Goal: Transaction & Acquisition: Purchase product/service

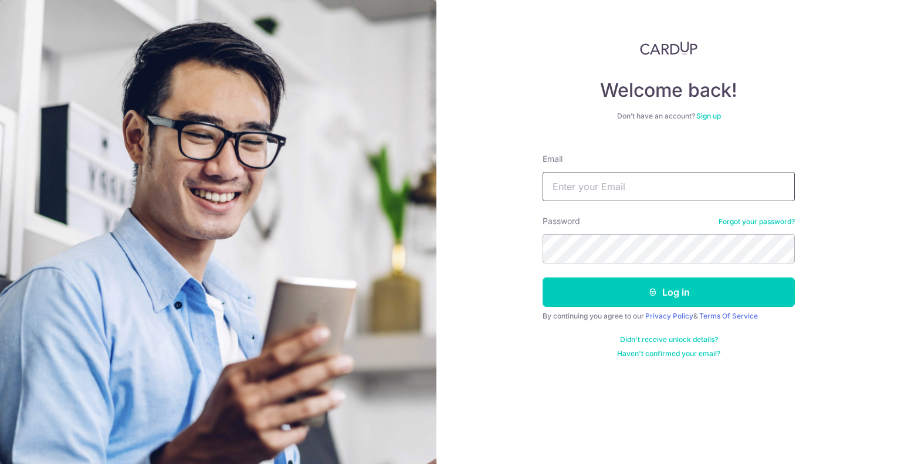
click at [568, 175] on input "Email" at bounding box center [669, 186] width 252 height 29
type input "[EMAIL_ADDRESS][DOMAIN_NAME]"
click at [543, 277] on button "Log in" at bounding box center [669, 291] width 252 height 29
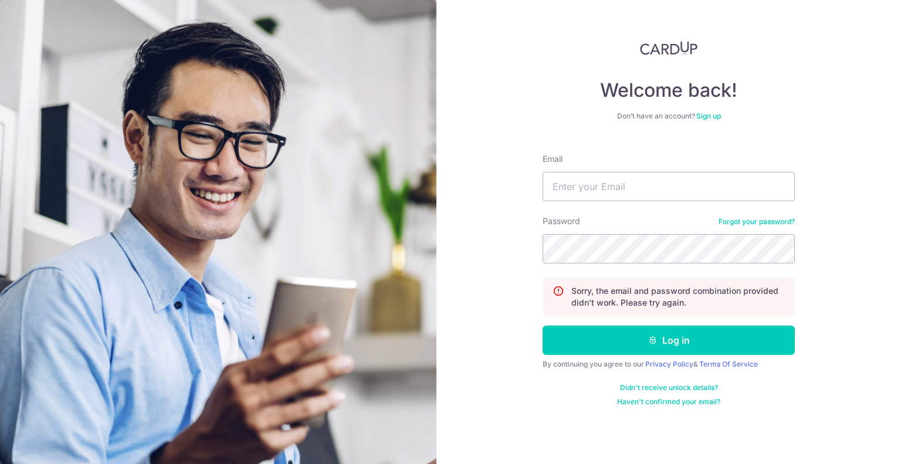
click at [639, 185] on input "Email" at bounding box center [669, 186] width 252 height 29
type input "[EMAIL_ADDRESS][DOMAIN_NAME]"
click at [543, 326] on button "Log in" at bounding box center [669, 340] width 252 height 29
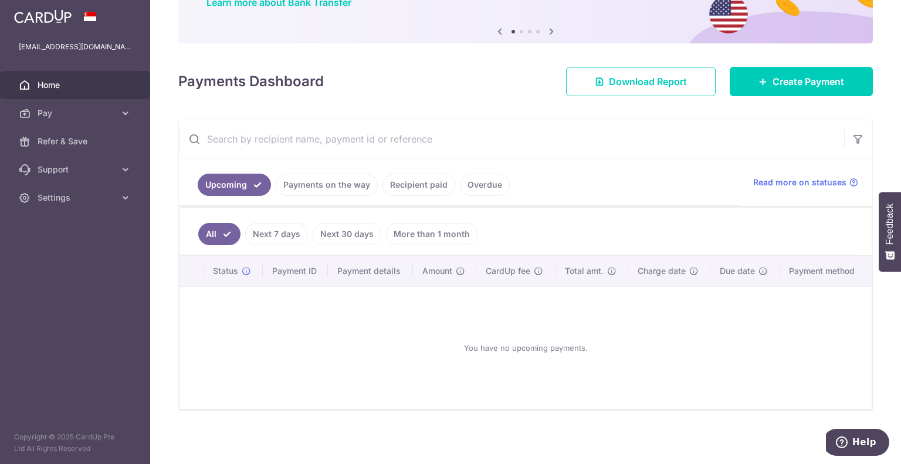
scroll to position [106, 0]
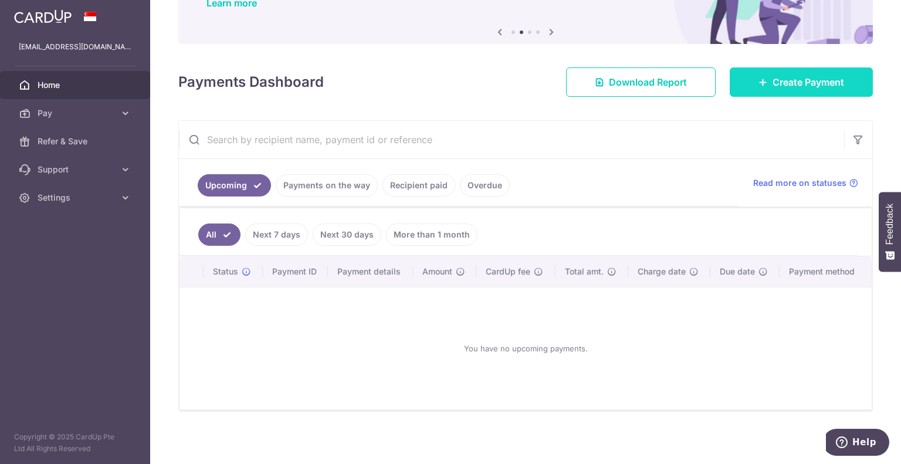
click at [791, 89] on link "Create Payment" at bounding box center [801, 81] width 143 height 29
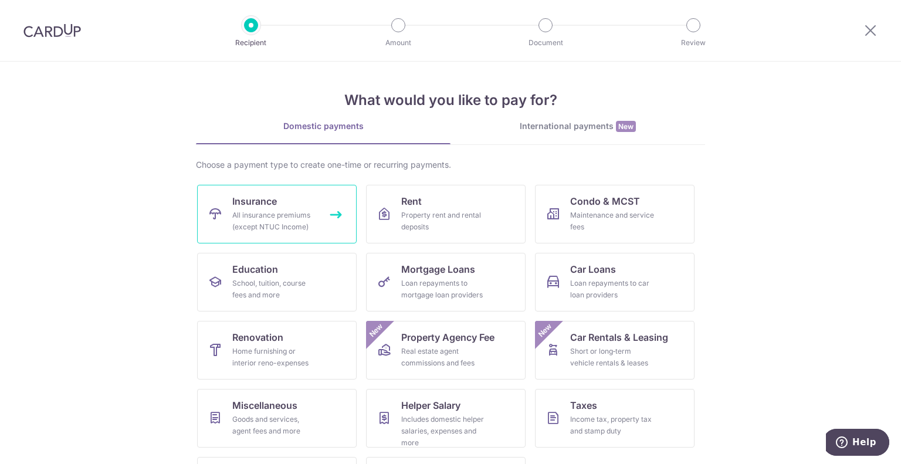
click at [325, 214] on link "Insurance All insurance premiums (except NTUC Income)" at bounding box center [277, 214] width 160 height 59
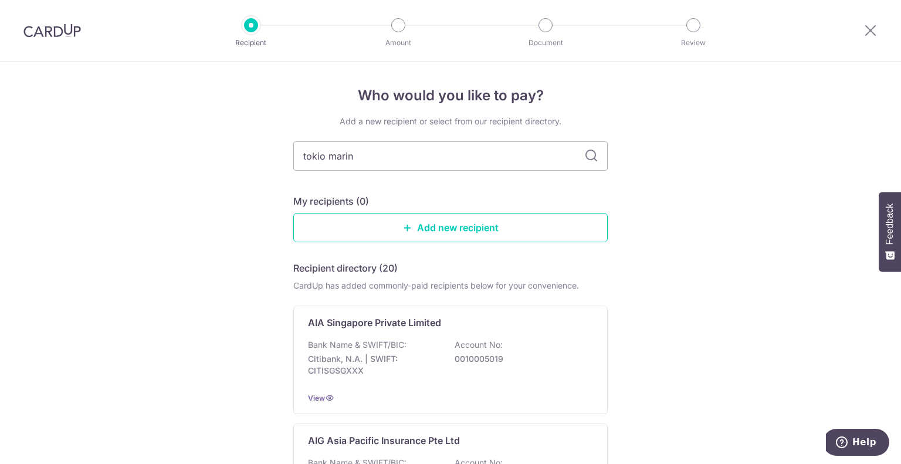
type input "tokio marine"
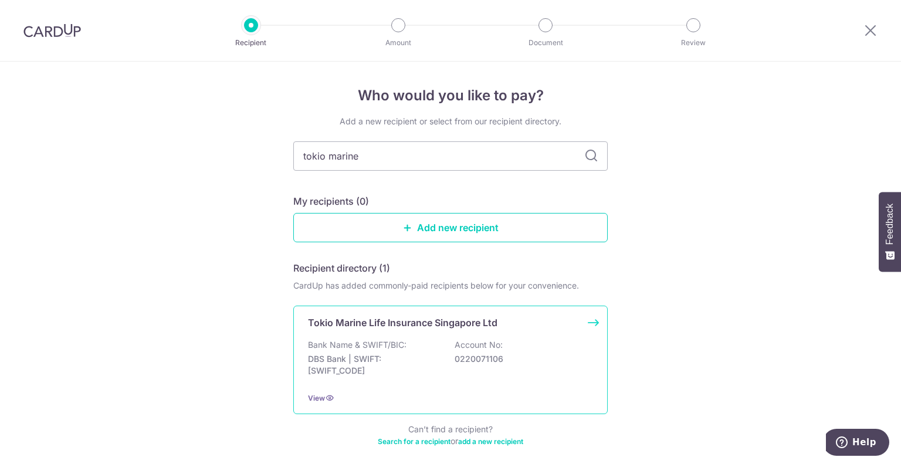
scroll to position [52, 0]
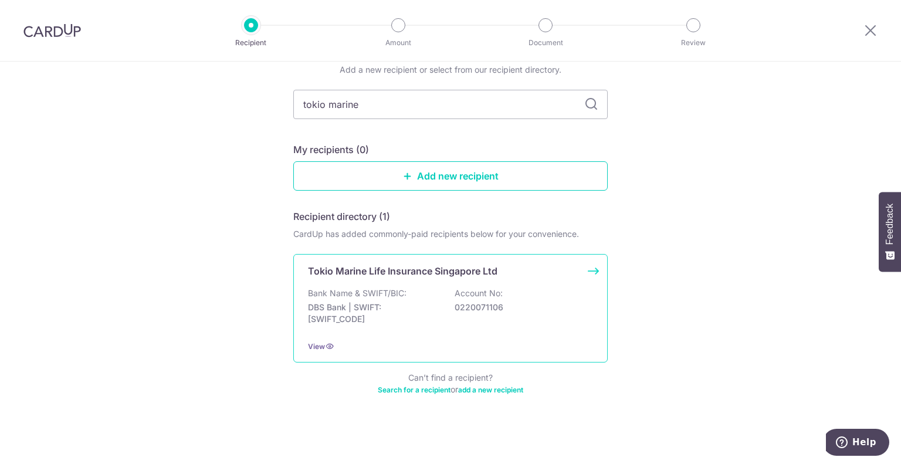
click at [523, 307] on p "0220071106" at bounding box center [520, 308] width 131 height 12
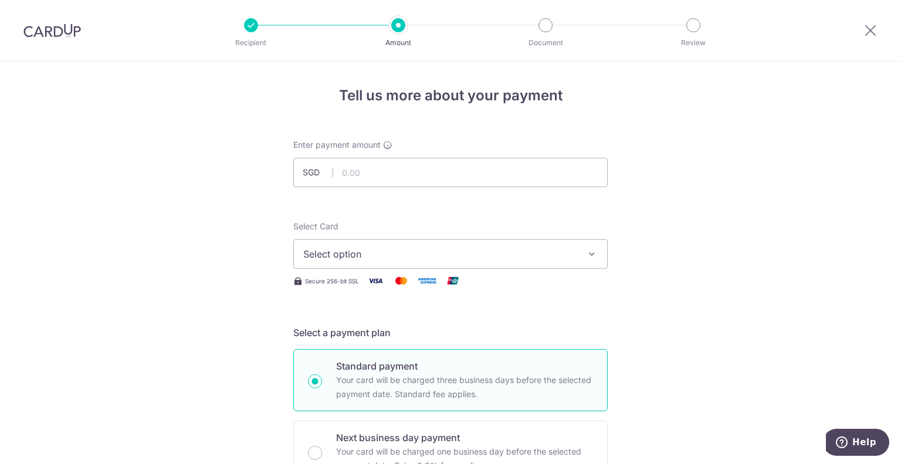
scroll to position [657, 0]
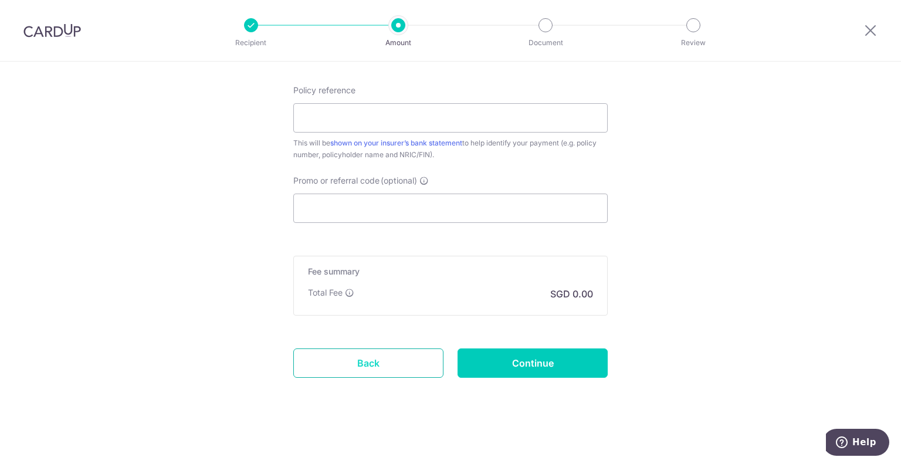
click at [359, 359] on link "Back" at bounding box center [368, 362] width 150 height 29
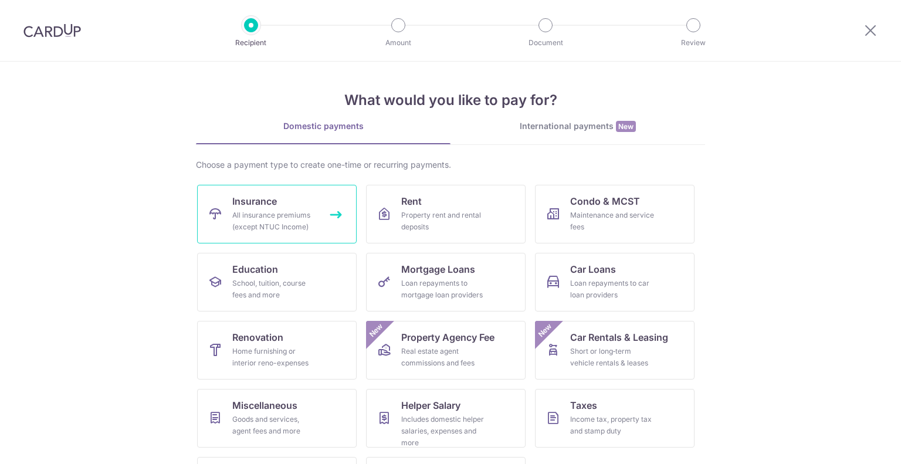
click at [300, 208] on link "Insurance All insurance premiums (except NTUC Income)" at bounding box center [277, 214] width 160 height 59
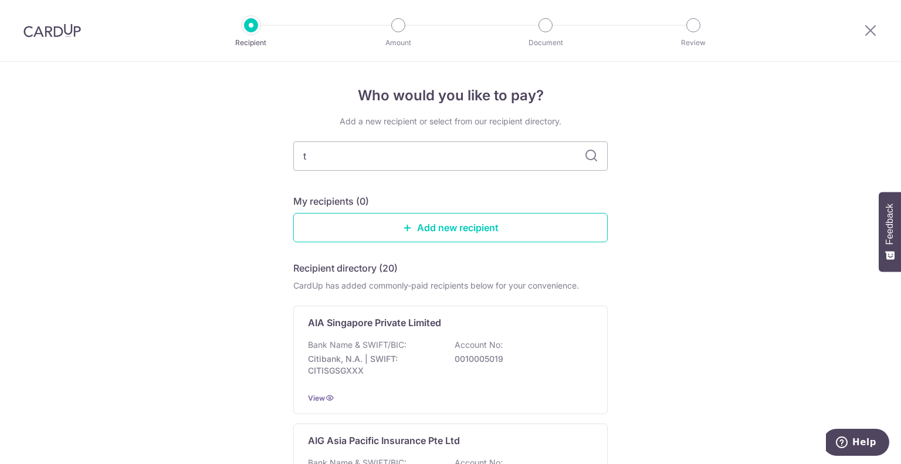
type input "to"
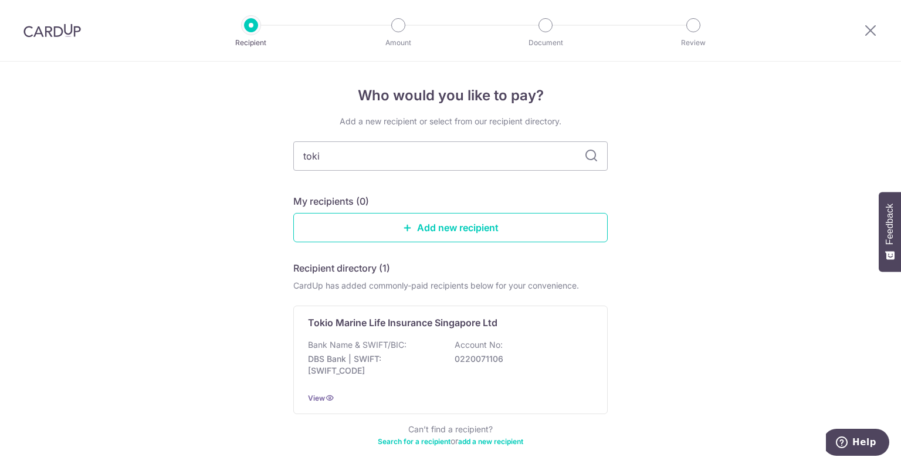
type input "tokio"
click at [319, 394] on span "View" at bounding box center [316, 398] width 17 height 9
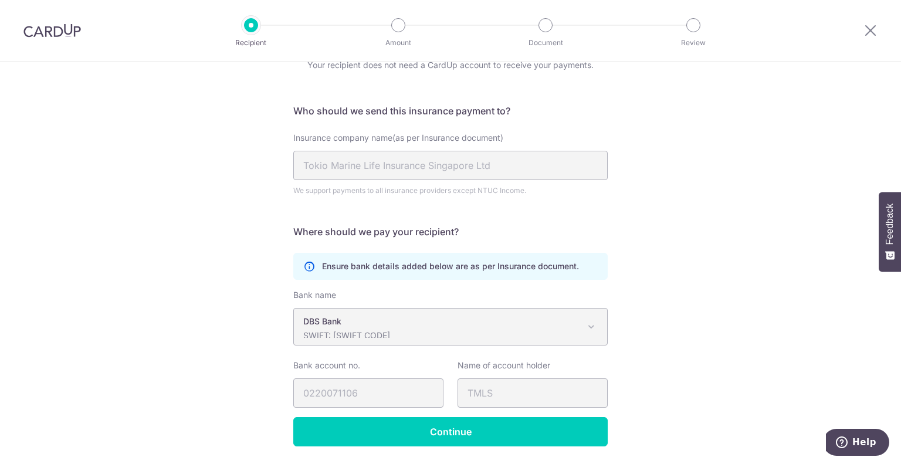
scroll to position [93, 0]
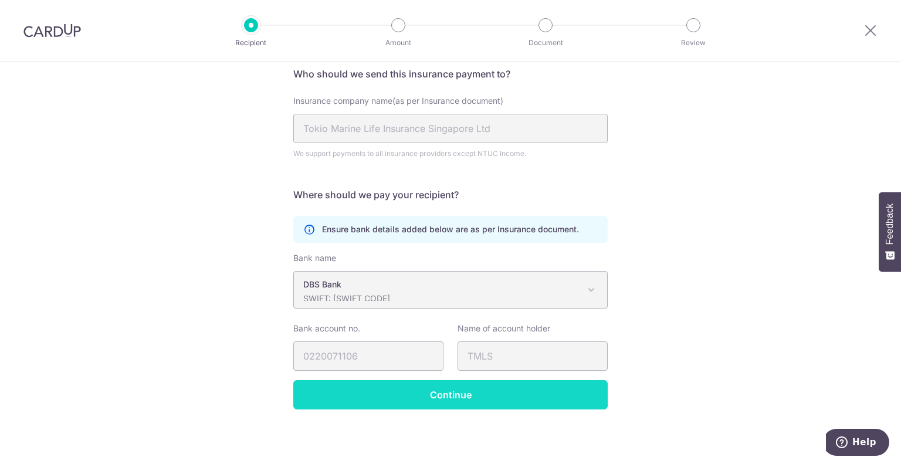
click at [374, 397] on input "Continue" at bounding box center [450, 394] width 314 height 29
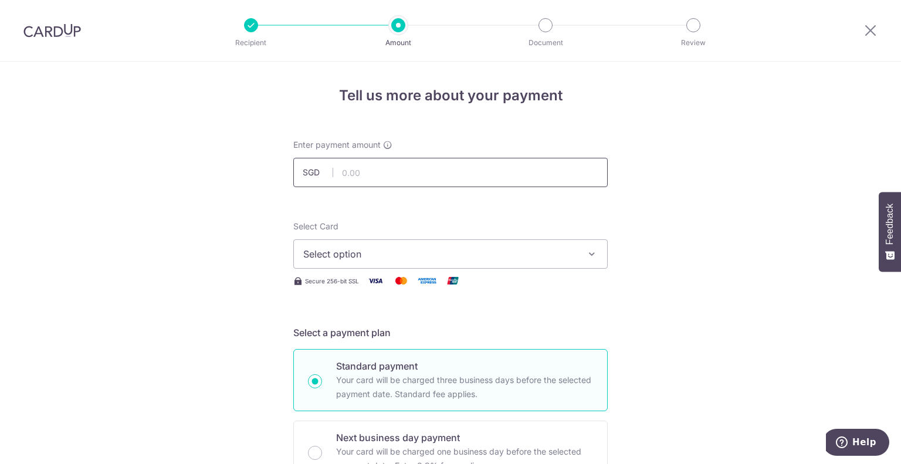
click at [415, 171] on input "text" at bounding box center [450, 172] width 314 height 29
type input "2,476.40"
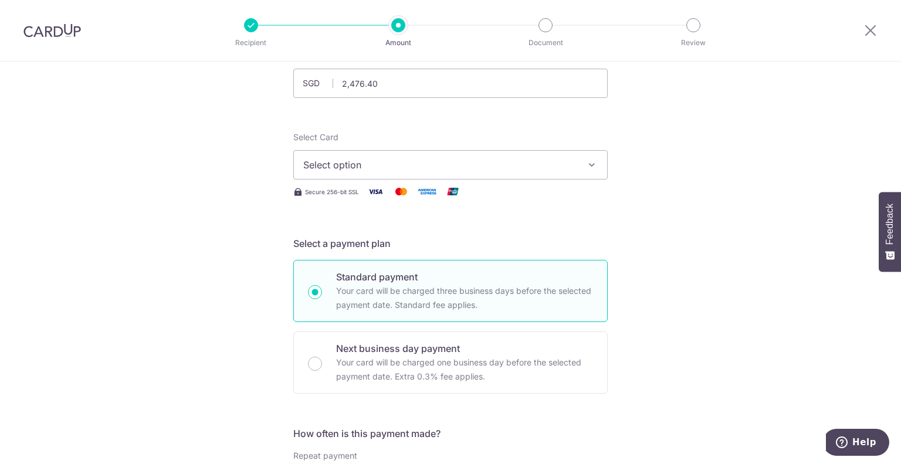
scroll to position [90, 0]
click at [560, 171] on button "Select option" at bounding box center [450, 163] width 314 height 29
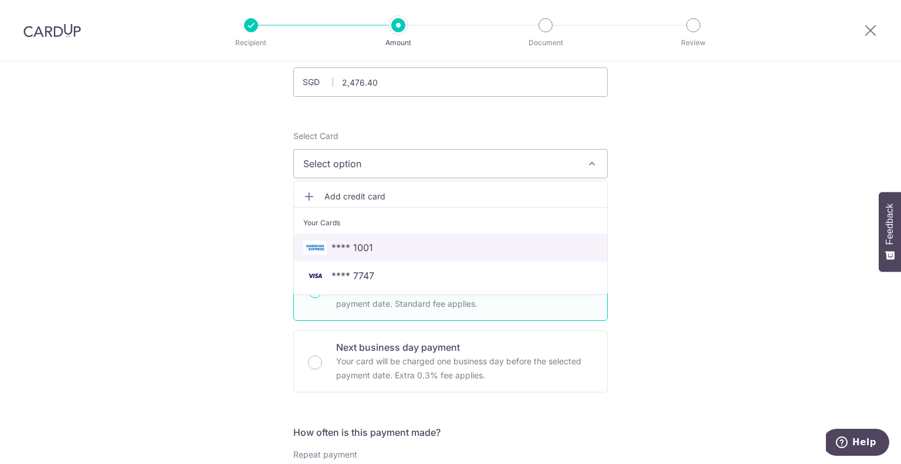
click at [449, 249] on span "**** 1001" at bounding box center [450, 248] width 294 height 14
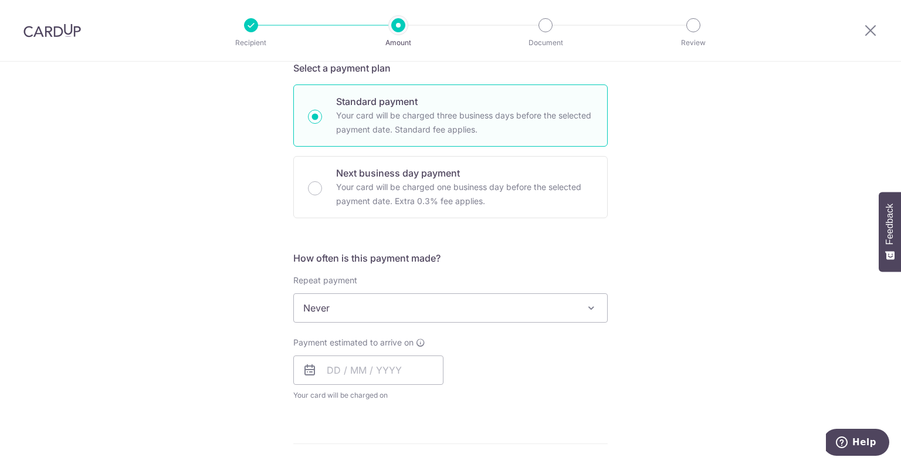
scroll to position [275, 0]
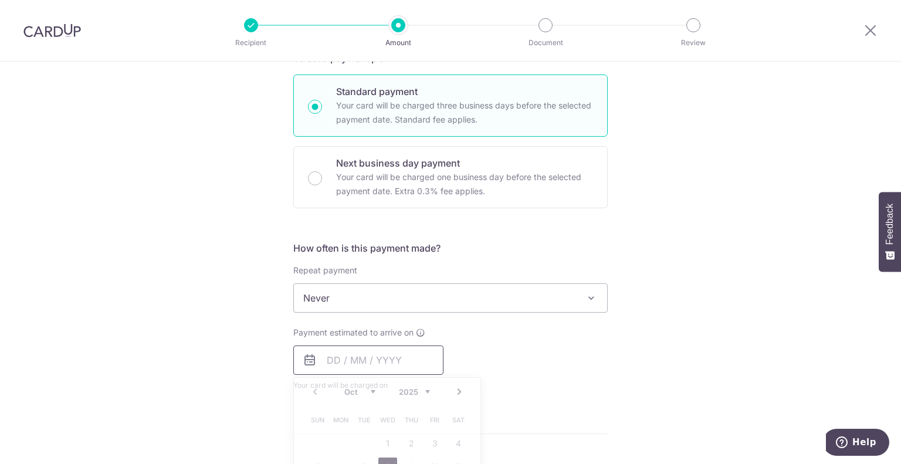
click at [357, 360] on input "text" at bounding box center [368, 360] width 150 height 29
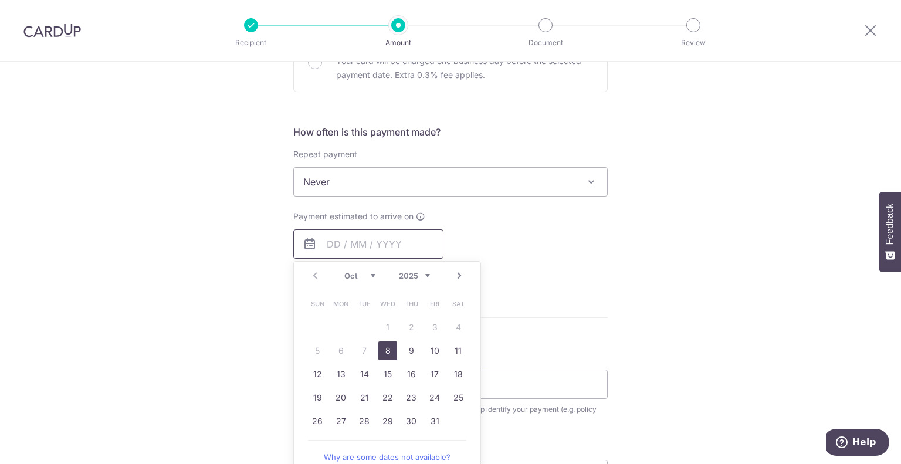
scroll to position [391, 0]
click at [381, 344] on link "8" at bounding box center [387, 350] width 19 height 19
type input "08/10/2025"
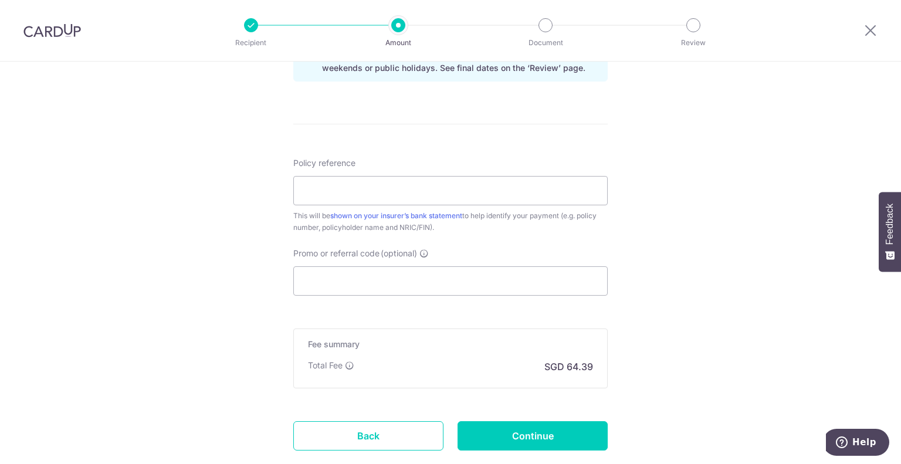
scroll to position [633, 0]
click at [334, 192] on input "Policy reference" at bounding box center [450, 189] width 314 height 29
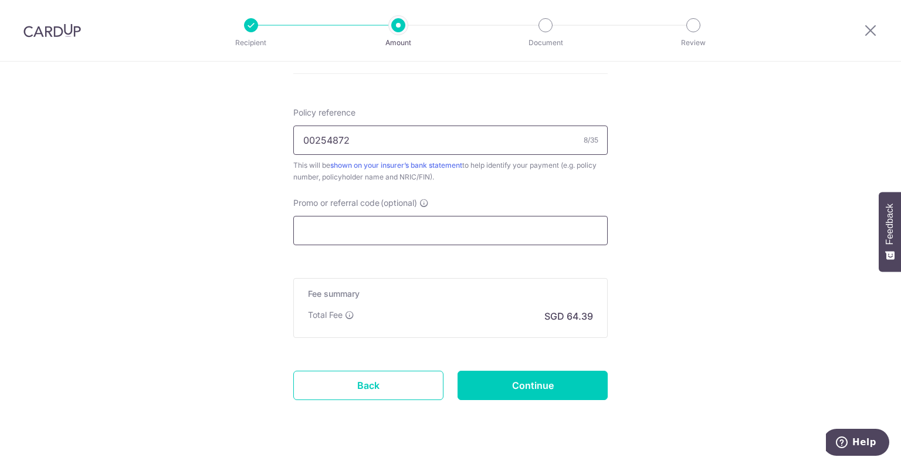
scroll to position [705, 0]
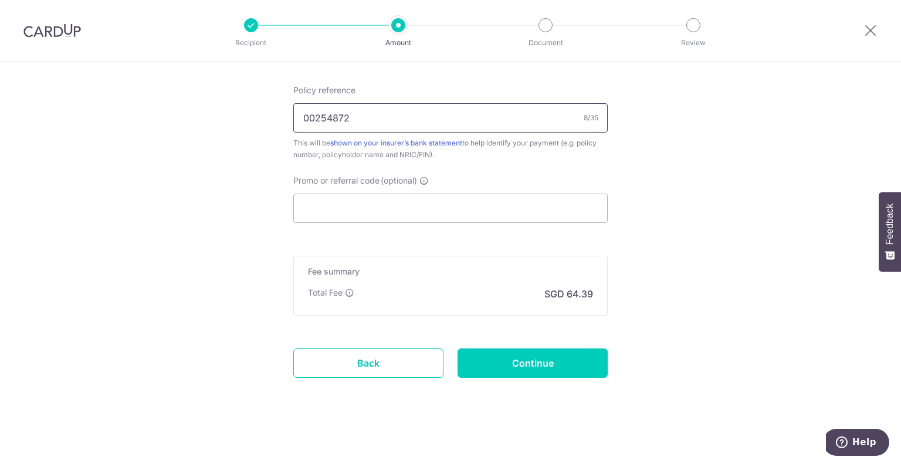
type input "00254872"
click at [516, 359] on input "Continue" at bounding box center [533, 362] width 150 height 29
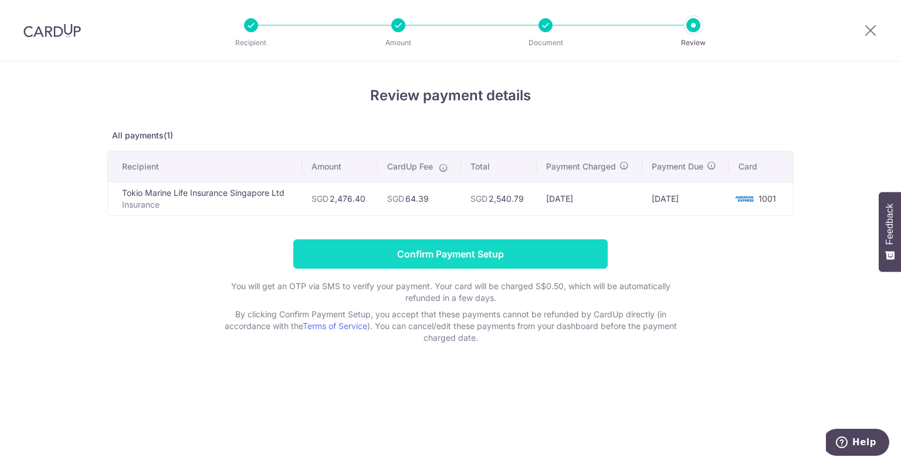
click at [536, 255] on input "Confirm Payment Setup" at bounding box center [450, 253] width 314 height 29
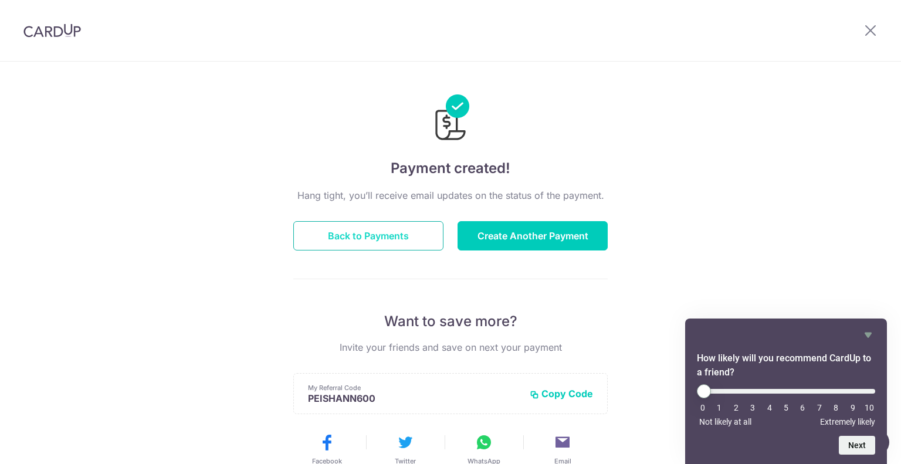
click at [423, 234] on button "Back to Payments" at bounding box center [368, 235] width 150 height 29
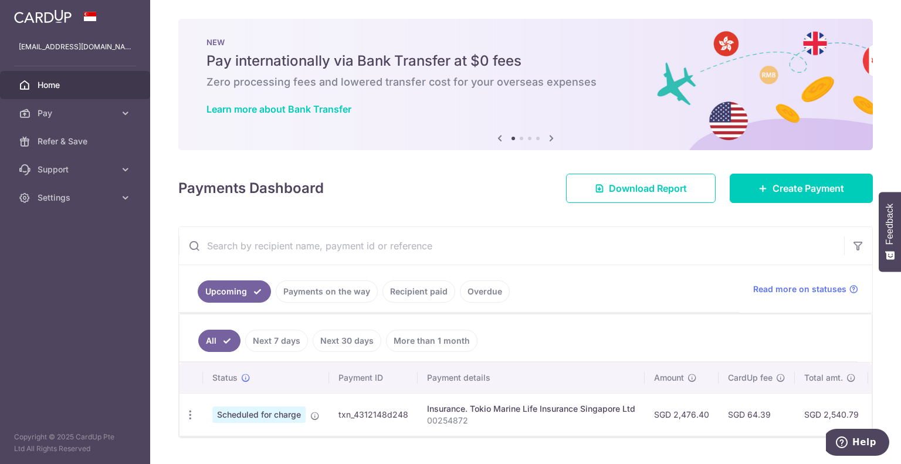
scroll to position [33, 0]
